Goal: Check status: Check status

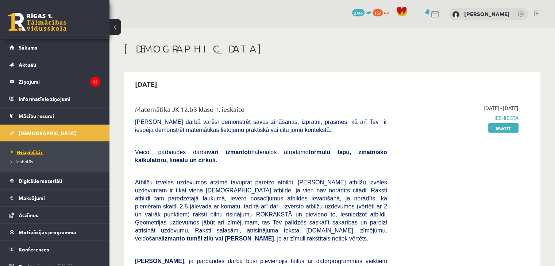
click at [28, 152] on span "Neizpildītās" at bounding box center [27, 152] width 32 height 6
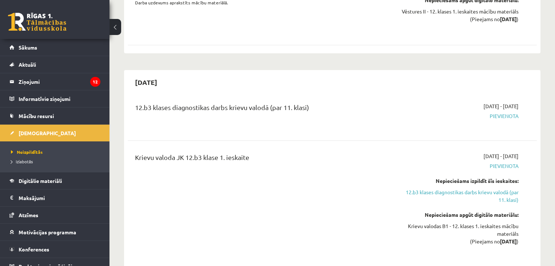
scroll to position [729, 0]
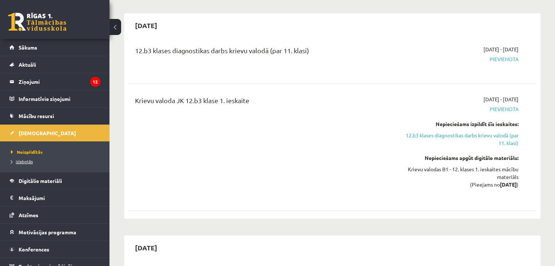
click at [22, 162] on span "Izlabotās" at bounding box center [22, 162] width 22 height 6
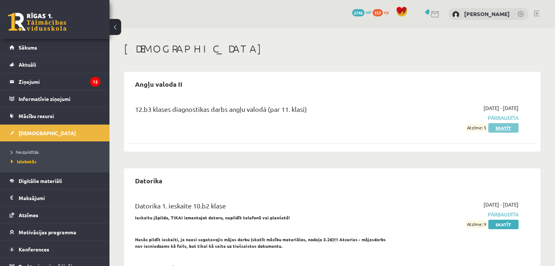
click at [505, 128] on link "Skatīt" at bounding box center [503, 127] width 30 height 9
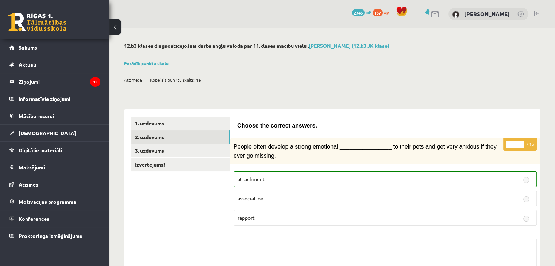
click at [155, 137] on link "2. uzdevums" at bounding box center [180, 137] width 98 height 13
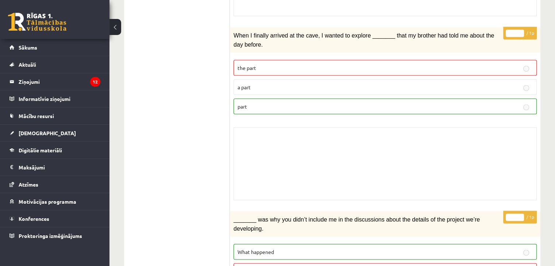
scroll to position [1341, 0]
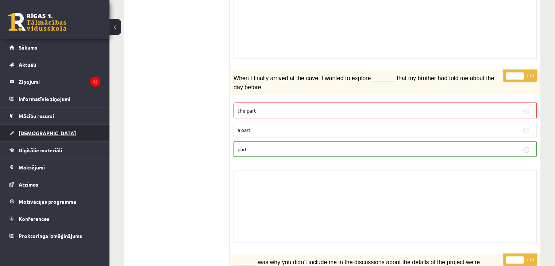
click at [35, 133] on span "[DEMOGRAPHIC_DATA]" at bounding box center [47, 133] width 57 height 7
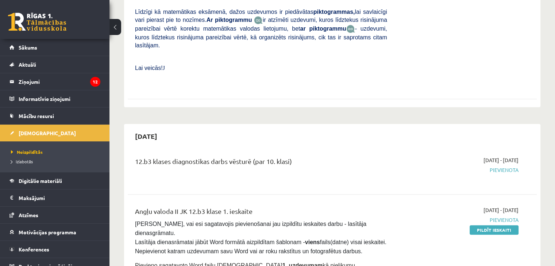
scroll to position [292, 0]
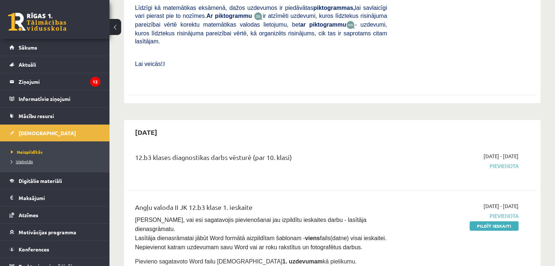
click at [27, 161] on span "Izlabotās" at bounding box center [22, 162] width 22 height 6
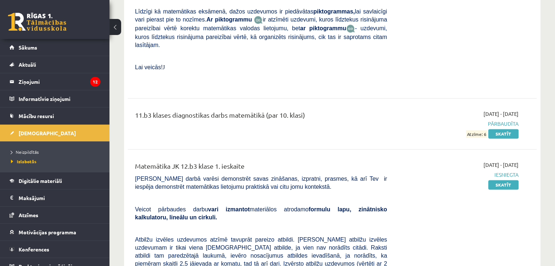
scroll to position [4012, 0]
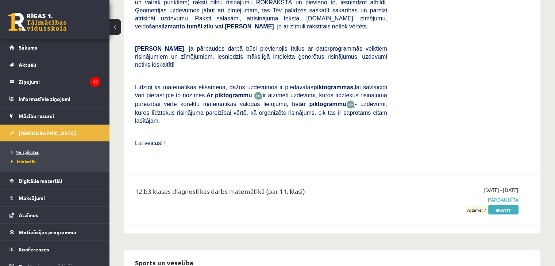
click at [24, 153] on span "Neizpildītās" at bounding box center [25, 152] width 28 height 6
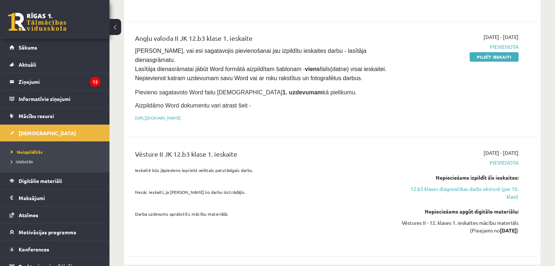
scroll to position [474, 0]
